Goal: Task Accomplishment & Management: Manage account settings

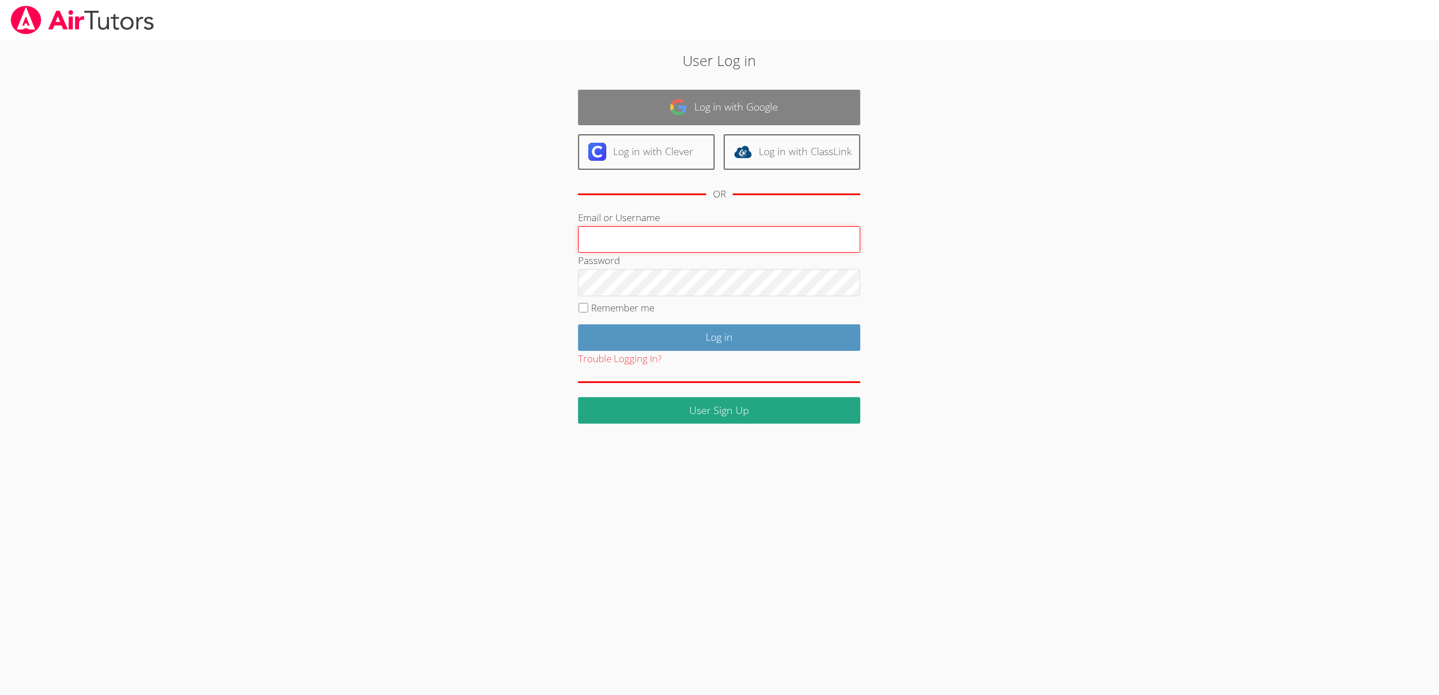
type input "sbrinkley26@gmail.com"
click at [803, 117] on link "Log in with Google" at bounding box center [719, 108] width 282 height 36
